Goal: Browse casually: Explore the website without a specific task or goal

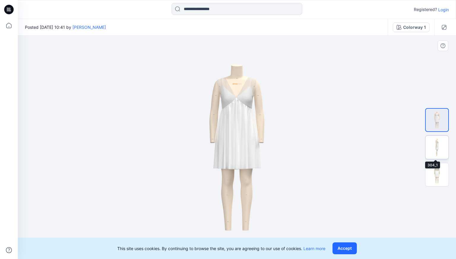
click at [439, 148] on img at bounding box center [436, 147] width 23 height 23
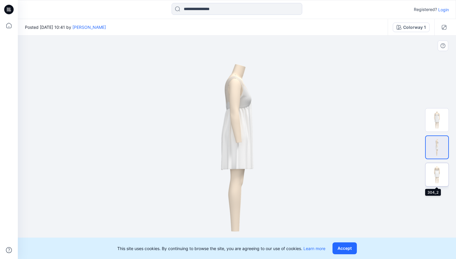
click at [440, 169] on img at bounding box center [436, 174] width 23 height 23
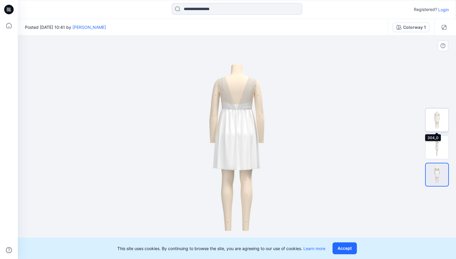
click at [436, 120] on img at bounding box center [436, 119] width 23 height 23
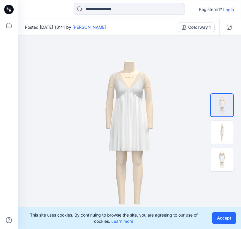
click at [8, 56] on div at bounding box center [8, 124] width 13 height 210
click at [225, 161] on img at bounding box center [221, 159] width 23 height 23
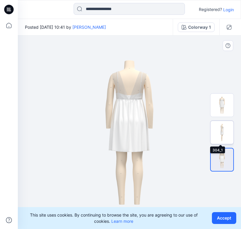
click at [222, 134] on img at bounding box center [221, 132] width 23 height 23
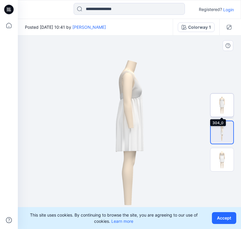
click at [227, 110] on img at bounding box center [221, 105] width 23 height 23
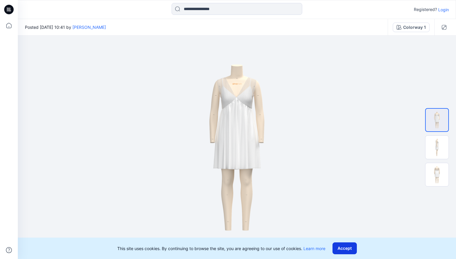
click at [344, 247] on button "Accept" at bounding box center [345, 248] width 24 height 12
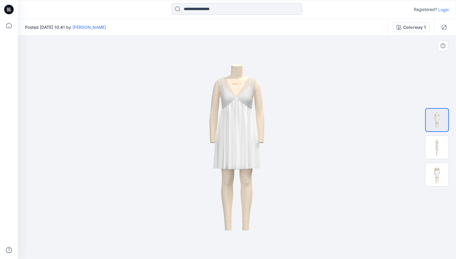
click at [292, 143] on img at bounding box center [237, 147] width 158 height 223
click at [246, 113] on img at bounding box center [237, 147] width 158 height 223
click at [432, 145] on img at bounding box center [436, 147] width 23 height 23
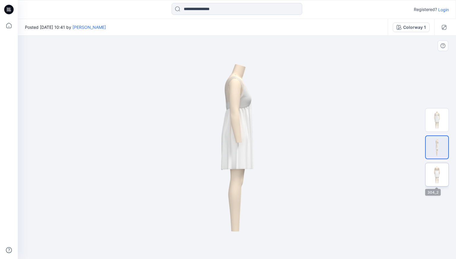
click at [441, 181] on img at bounding box center [436, 174] width 23 height 23
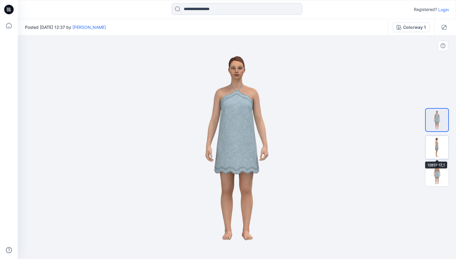
click at [444, 145] on img at bounding box center [436, 147] width 23 height 23
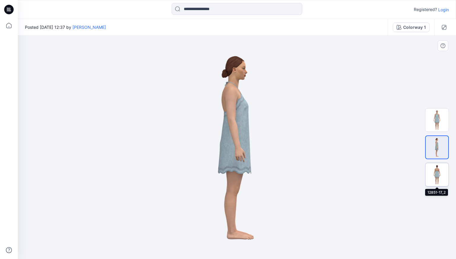
click at [440, 175] on img at bounding box center [436, 174] width 23 height 23
